Goal: Check status: Check status

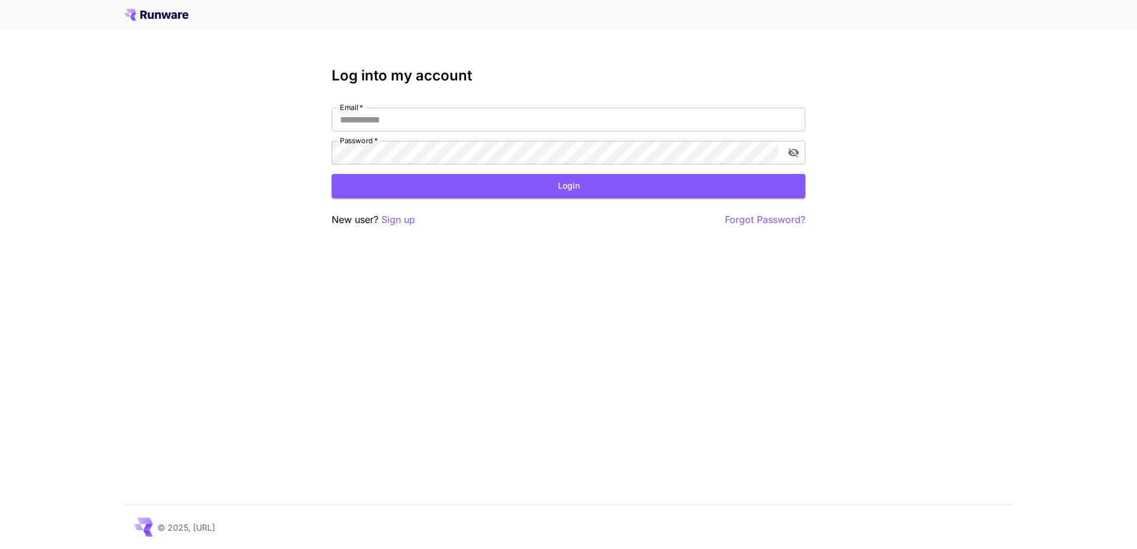
click at [354, 142] on label "Password   *" at bounding box center [359, 141] width 38 height 10
type input "**********"
click at [407, 197] on button "Login" at bounding box center [569, 186] width 474 height 24
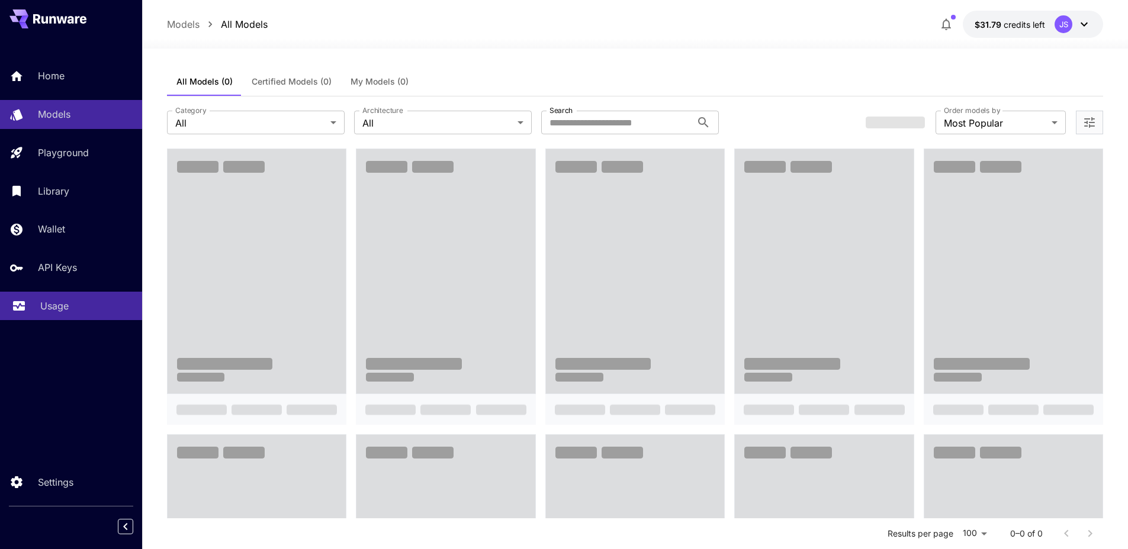
click at [85, 308] on div "Usage" at bounding box center [86, 306] width 92 height 14
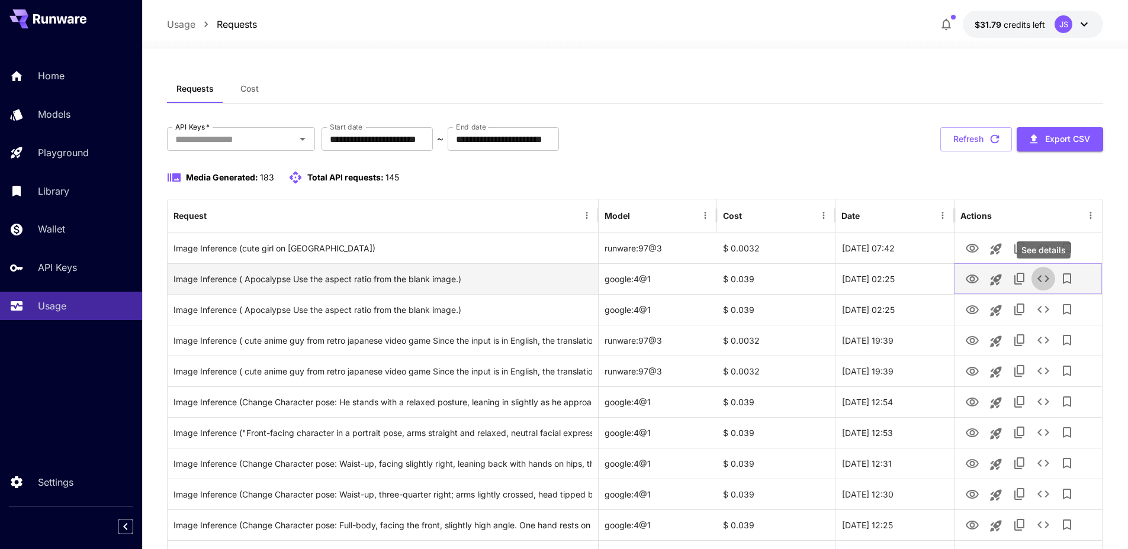
click at [1043, 278] on icon "See details" at bounding box center [1043, 279] width 14 height 14
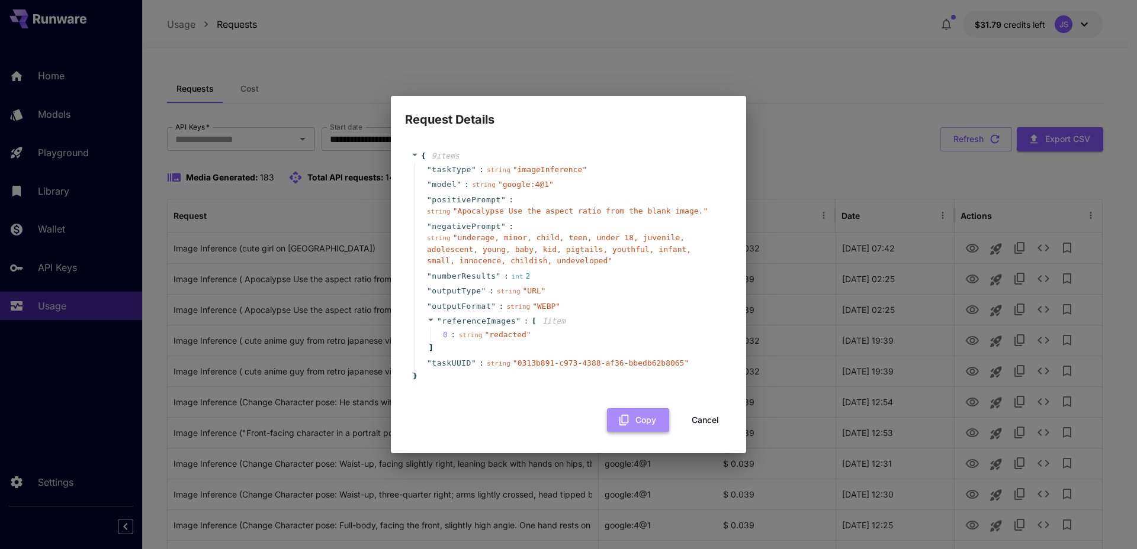
click at [623, 415] on icon "button" at bounding box center [623, 420] width 9 height 11
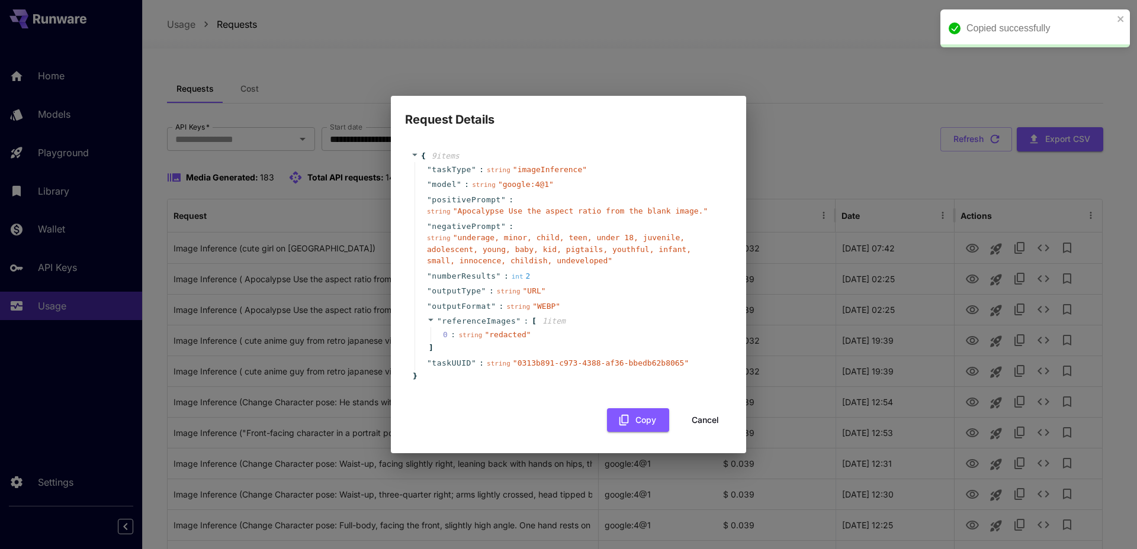
click at [816, 156] on div "Request Details { 9 item s " taskType " : string " imageInference " " model " :…" at bounding box center [568, 274] width 1137 height 549
click at [706, 416] on button "Cancel" at bounding box center [705, 421] width 53 height 24
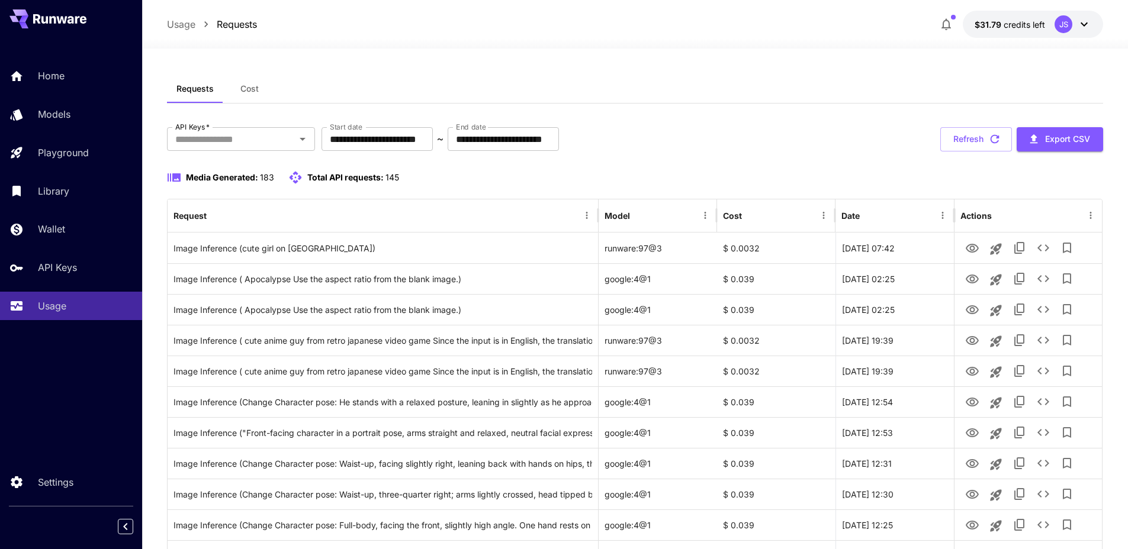
drag, startPoint x: 690, startPoint y: 91, endPoint x: 684, endPoint y: 96, distance: 8.0
click at [683, 96] on div "Requests Cost" at bounding box center [635, 89] width 937 height 29
